Goal: Task Accomplishment & Management: Manage account settings

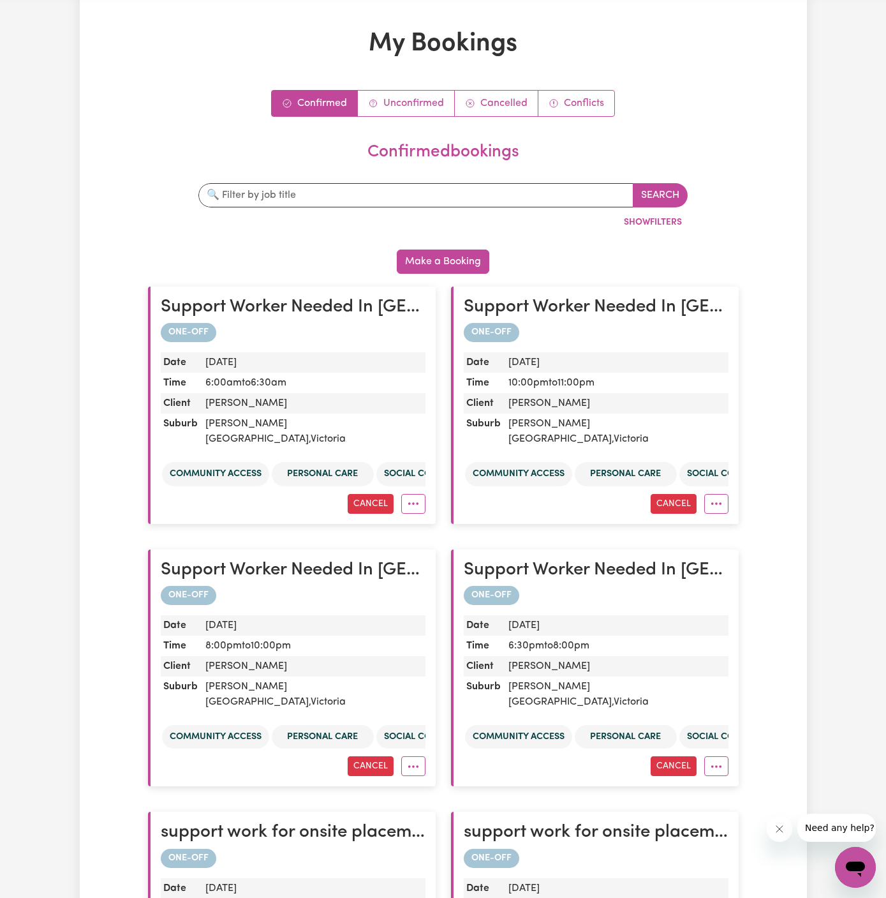
scroll to position [52, 0]
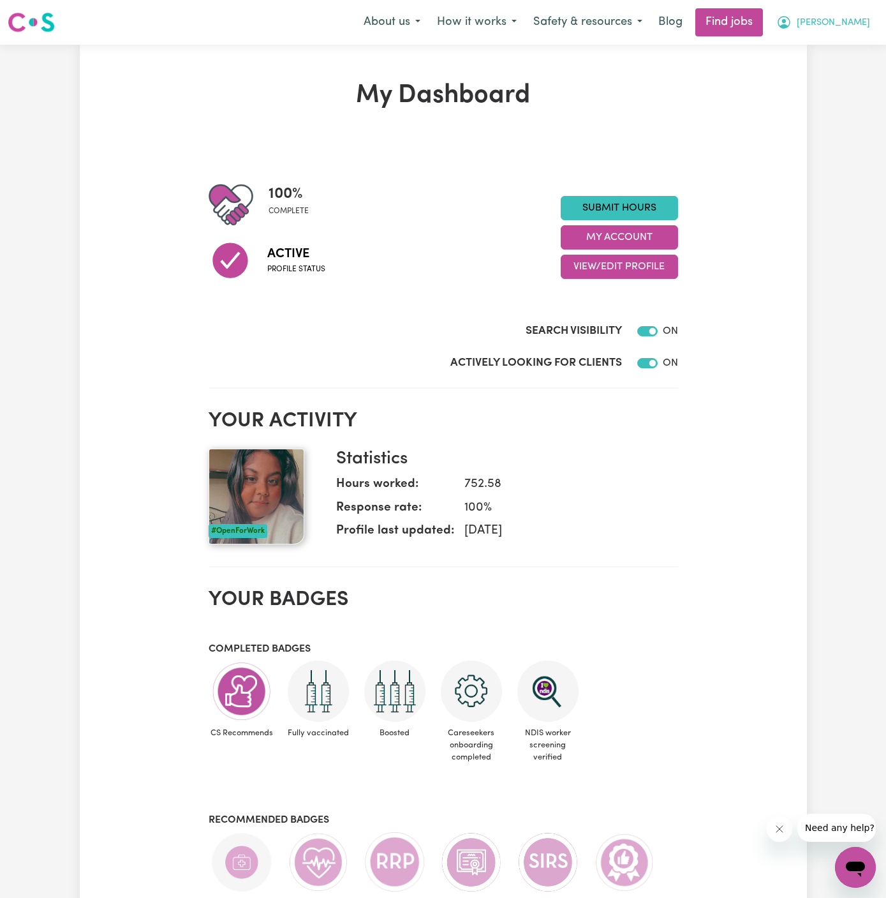
click at [866, 17] on span "Arpanpreet" at bounding box center [833, 23] width 73 height 14
click at [839, 97] on link "Logout" at bounding box center [827, 97] width 101 height 24
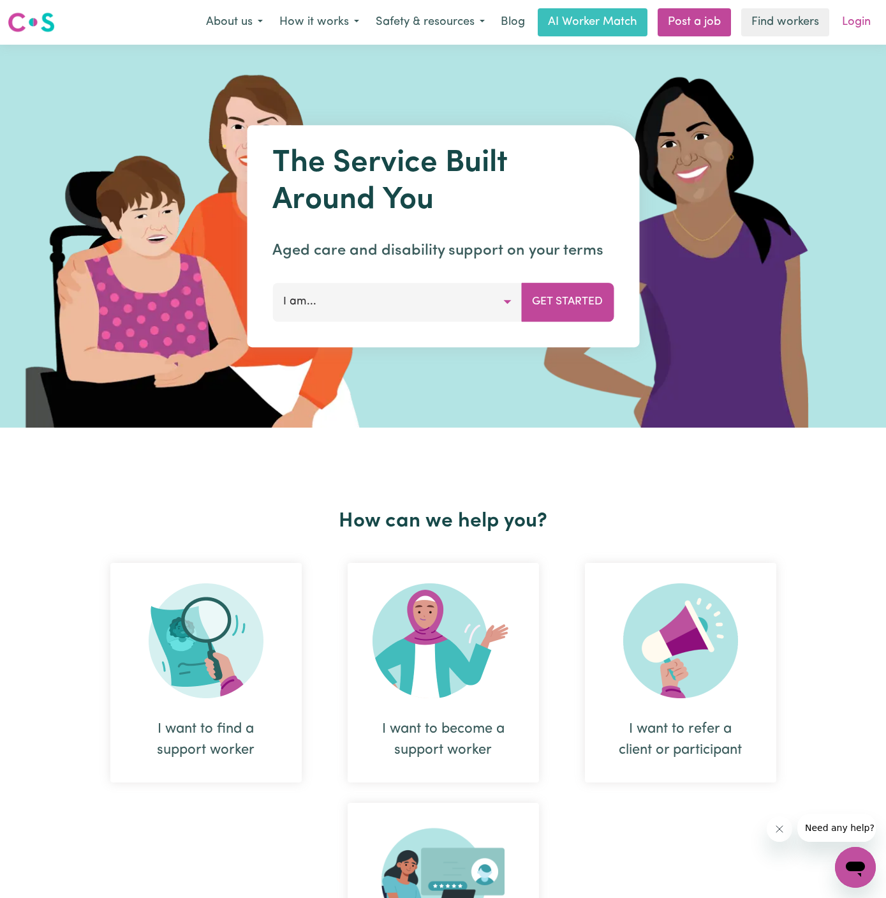
click at [858, 27] on link "Login" at bounding box center [856, 22] width 44 height 28
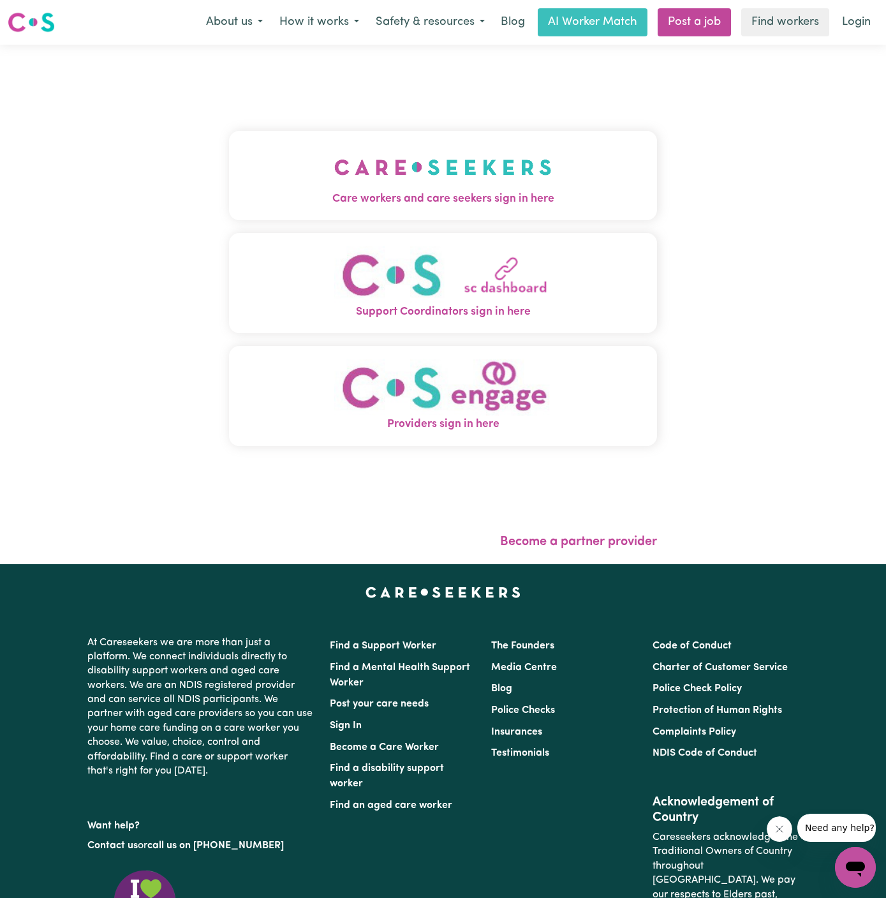
click at [396, 152] on img "Care workers and care seekers sign in here" at bounding box center [443, 167] width 218 height 47
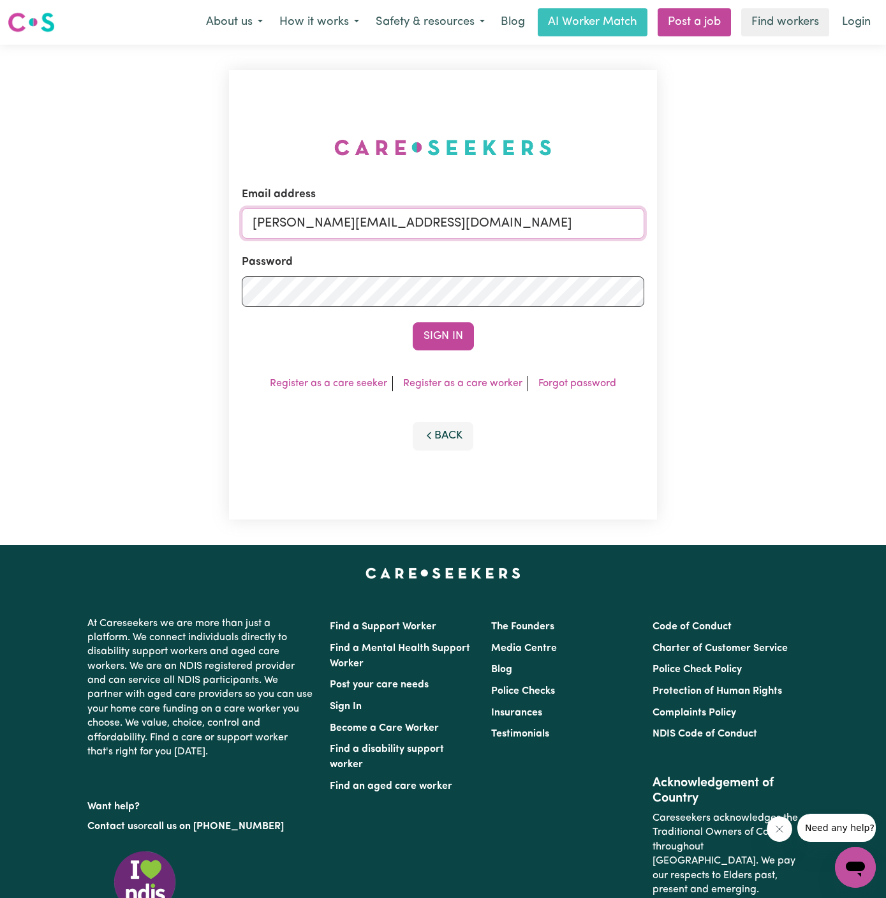
click at [501, 223] on input "dyan@careseekers.com.au" at bounding box center [443, 223] width 403 height 31
drag, startPoint x: 320, startPoint y: 223, endPoint x: 896, endPoint y: 317, distance: 583.0
click at [885, 317] on html "Menu About us How it works Safety & resources Blog AI Worker Match Post a job F…" at bounding box center [443, 546] width 886 height 1093
type input "superuser~VictorVargasVC@careseekers.com.au"
click at [413, 322] on button "Sign In" at bounding box center [443, 336] width 61 height 28
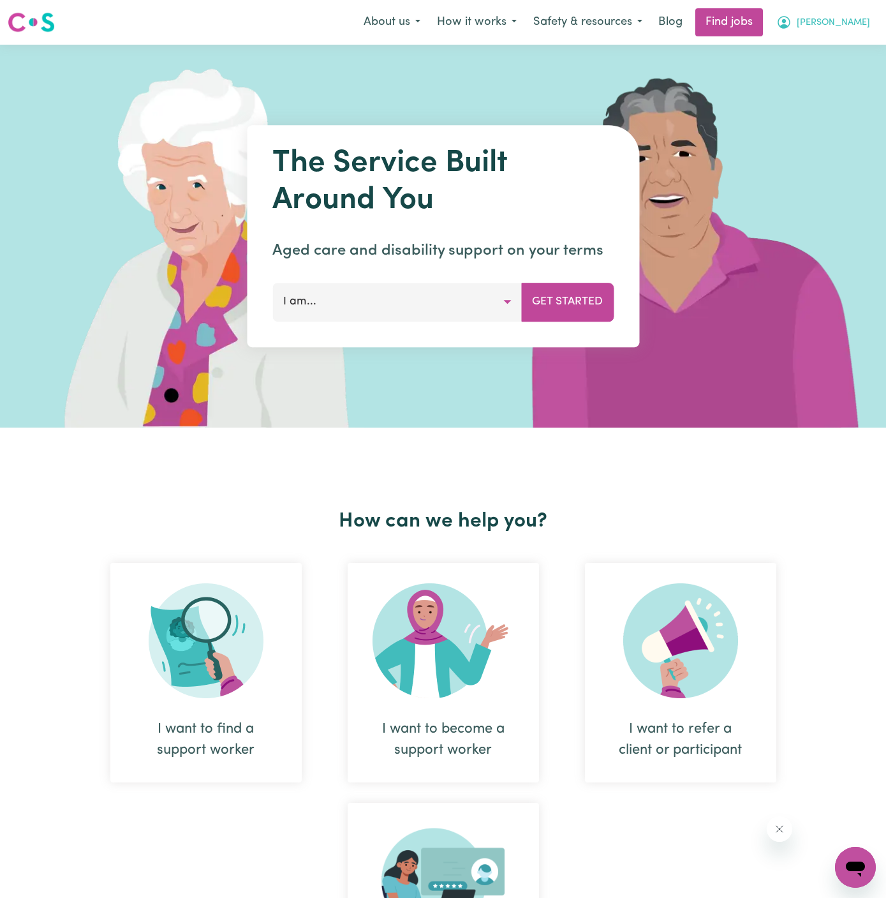
click at [858, 13] on button "[PERSON_NAME]" at bounding box center [823, 22] width 110 height 27
click at [848, 93] on link "Logout" at bounding box center [827, 97] width 101 height 24
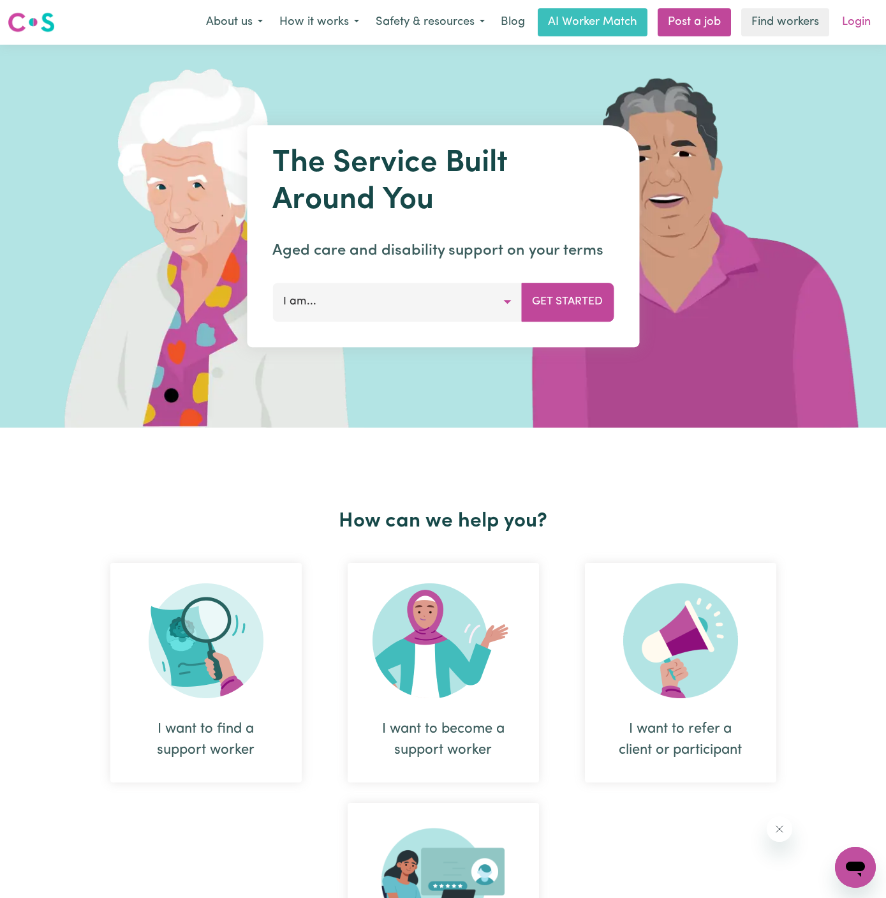
click at [852, 19] on link "Login" at bounding box center [856, 22] width 44 height 28
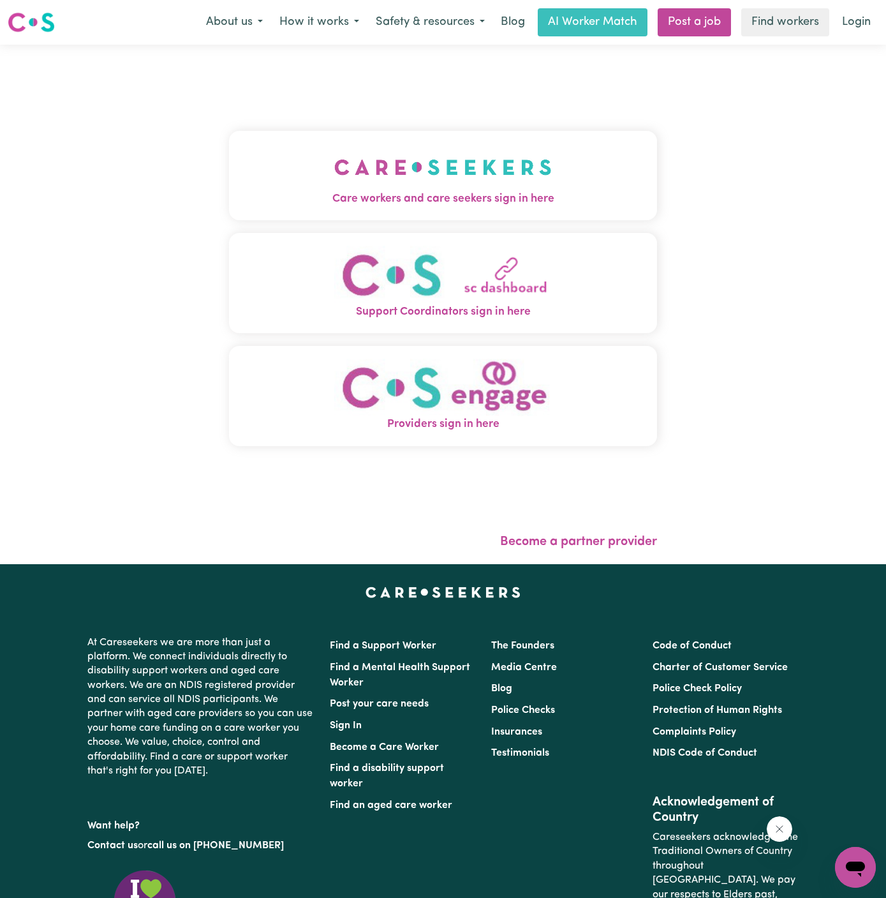
click at [563, 184] on button "Care workers and care seekers sign in here" at bounding box center [443, 175] width 428 height 89
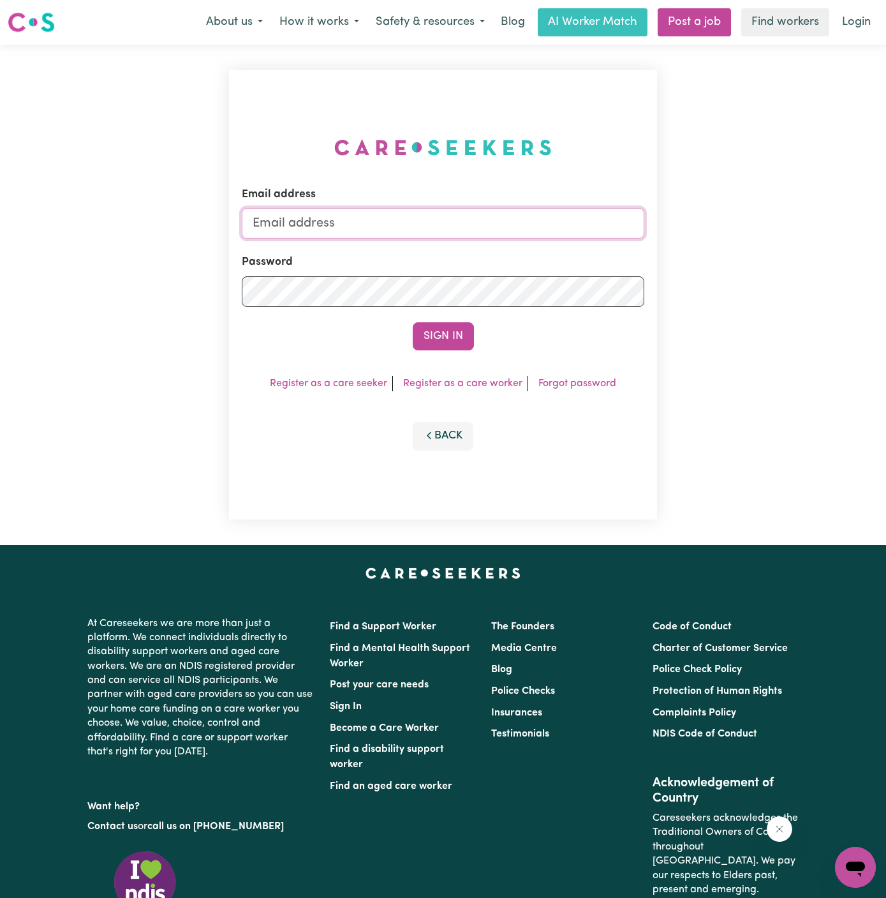
type input "dyan@careseekers.com.au"
click at [450, 343] on button "Sign In" at bounding box center [443, 336] width 61 height 28
